Goal: Navigation & Orientation: Find specific page/section

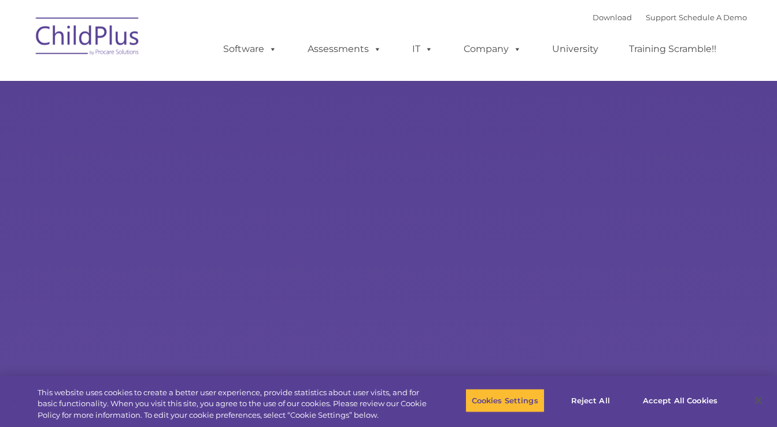
type input ""
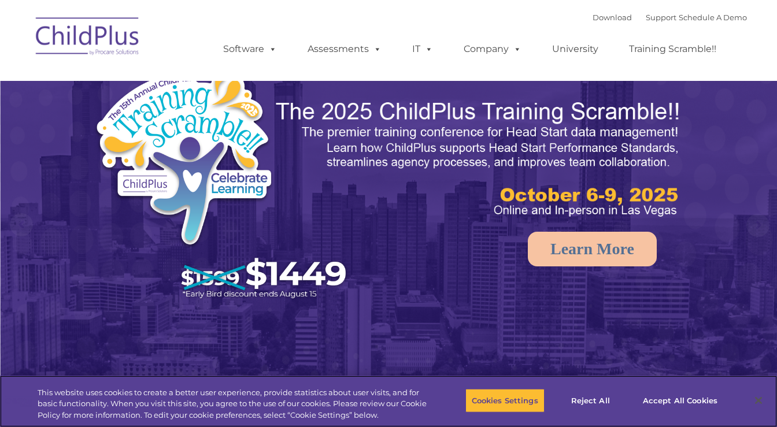
select select "MEDIUM"
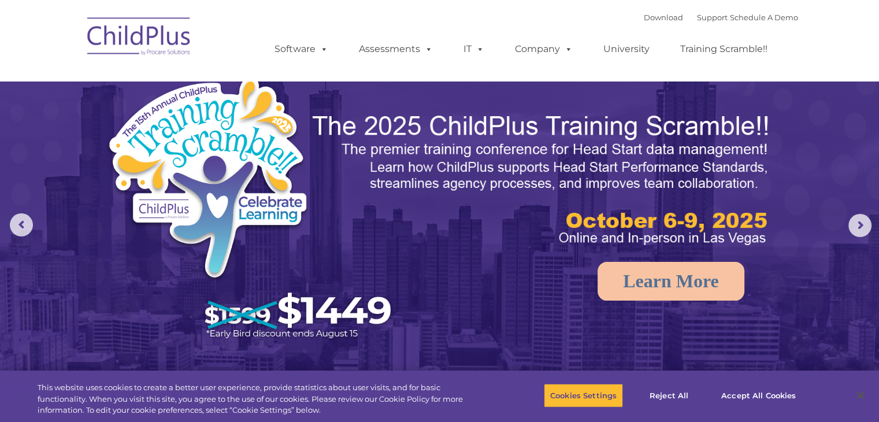
drag, startPoint x: 183, startPoint y: 1, endPoint x: 508, endPoint y: 22, distance: 326.1
click at [508, 22] on div "Download Support | Schedule A Demo  MENU MENU Software ChildPlus: The original…" at bounding box center [524, 41] width 547 height 64
click at [291, 5] on nav "Download Support | Schedule A Demo  MENU MENU Software ChildPlus: The original…" at bounding box center [439, 40] width 879 height 81
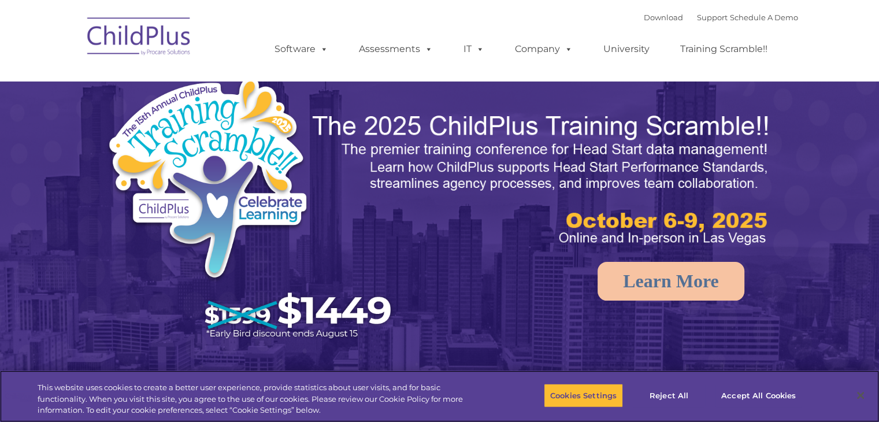
select select "MEDIUM"
